Goal: Task Accomplishment & Management: Manage account settings

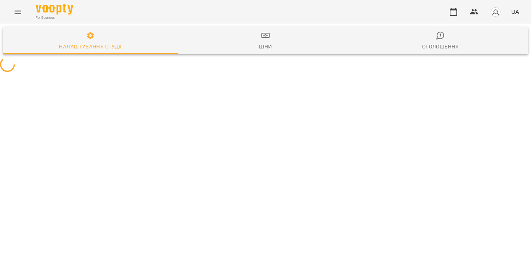
select select "**"
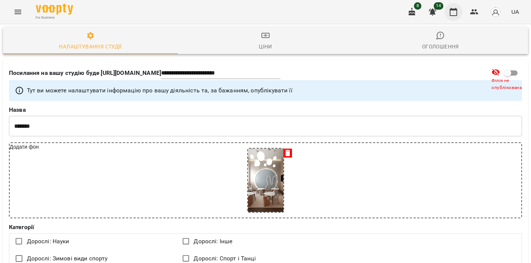
click at [461, 12] on button "button" at bounding box center [454, 12] width 18 height 18
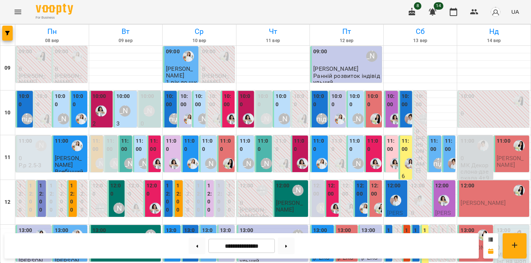
click at [404, 148] on label "11:00" at bounding box center [406, 145] width 9 height 16
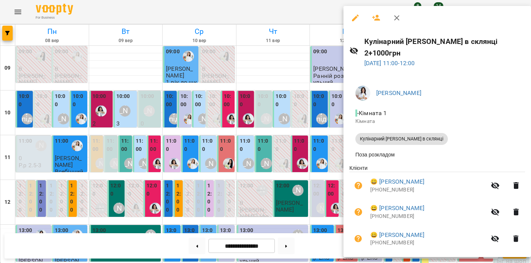
click at [377, 15] on icon "button" at bounding box center [376, 17] width 9 height 9
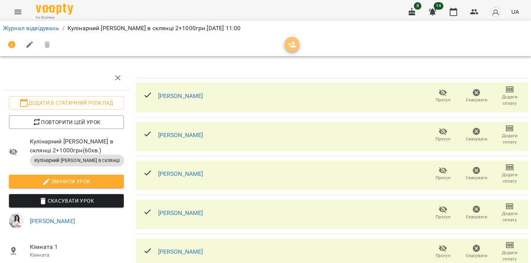
click at [291, 48] on icon "button" at bounding box center [292, 44] width 9 height 9
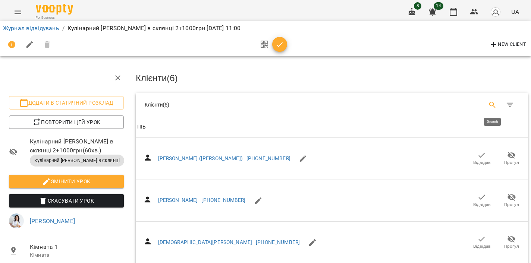
click at [498, 104] on button "Search" at bounding box center [493, 105] width 18 height 18
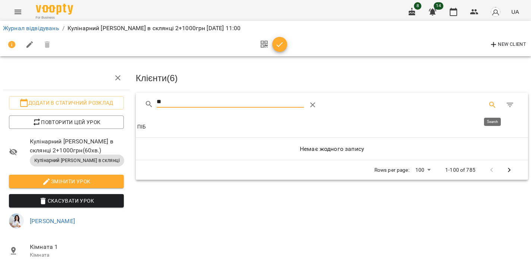
type input "*"
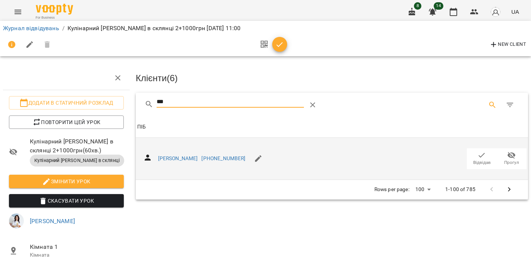
type input "***"
click at [479, 157] on icon "button" at bounding box center [481, 155] width 9 height 9
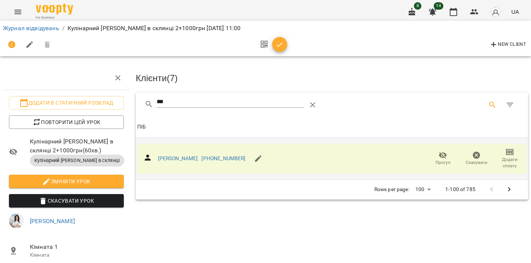
click at [282, 48] on icon "button" at bounding box center [279, 44] width 9 height 9
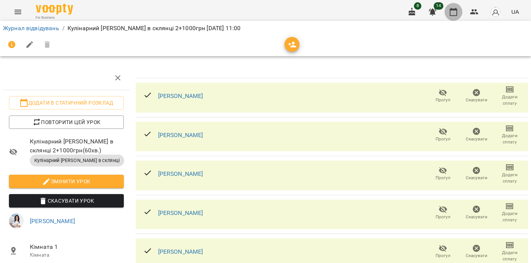
click at [458, 6] on button "button" at bounding box center [454, 12] width 18 height 18
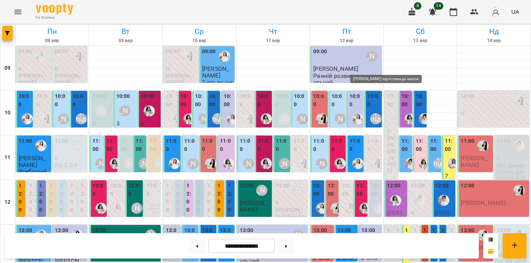
scroll to position [63, 0]
